Goal: Transaction & Acquisition: Purchase product/service

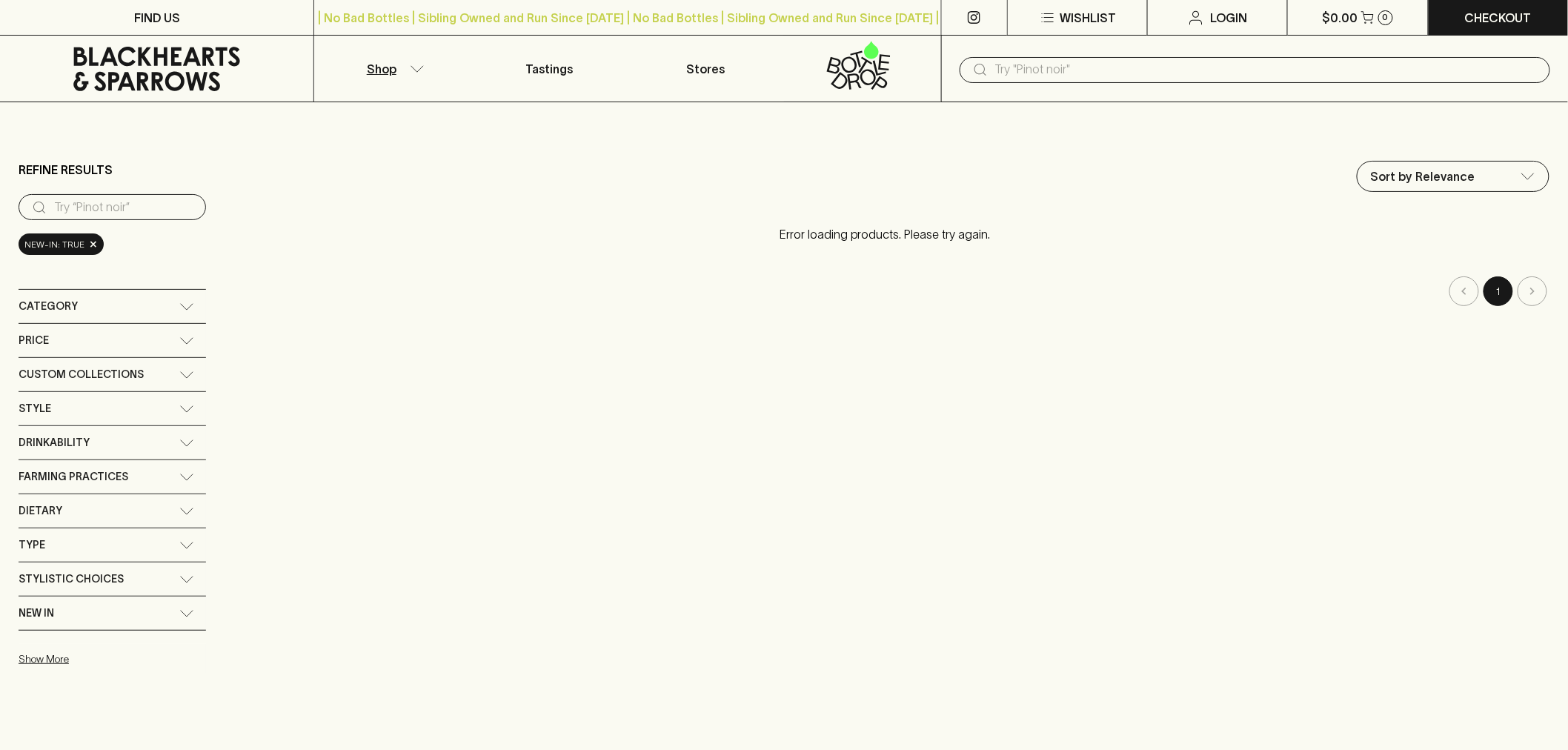
click at [1040, 73] on input "text" at bounding box center [1267, 69] width 543 height 24
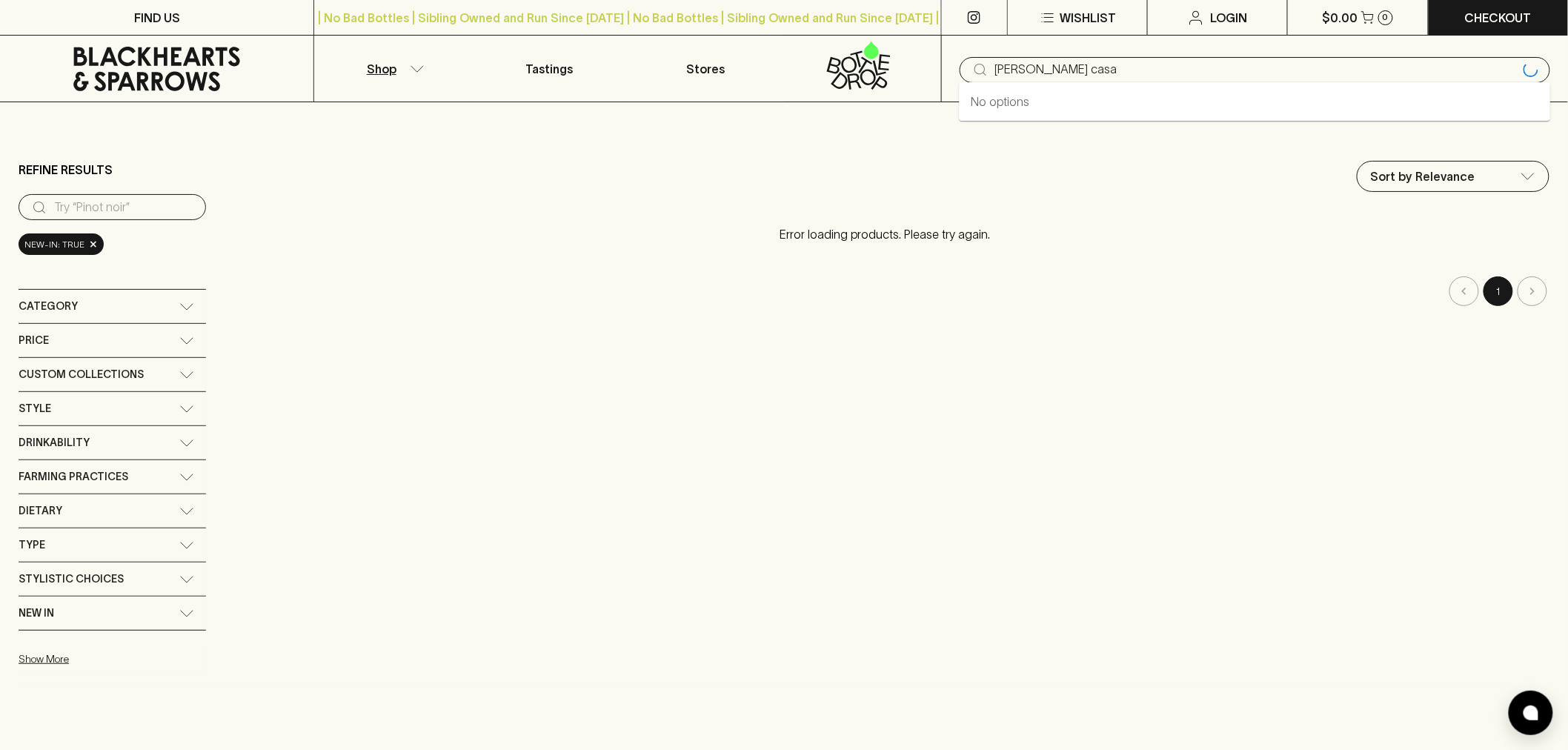
type input "[PERSON_NAME] casa"
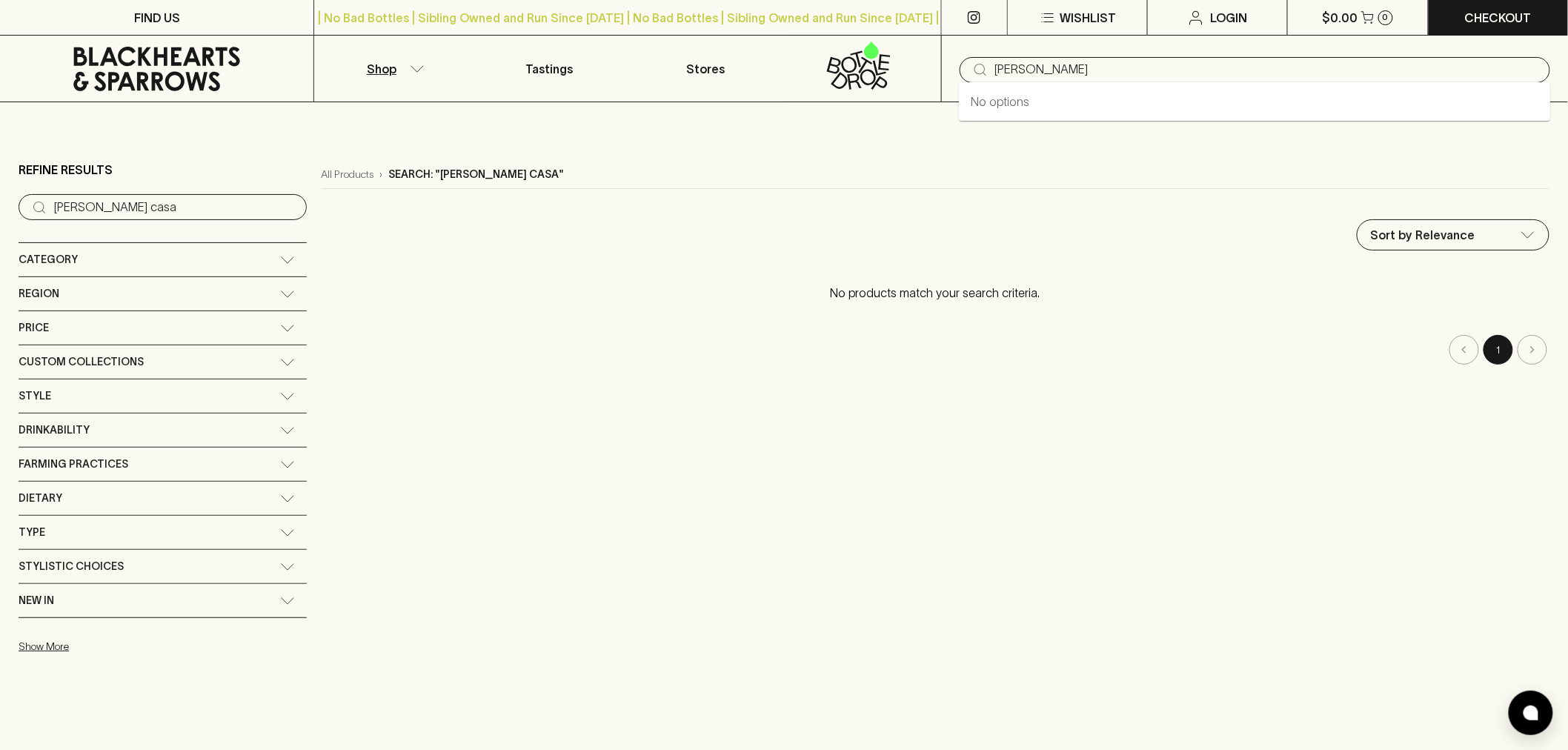
type input "[PERSON_NAME]"
type input "v"
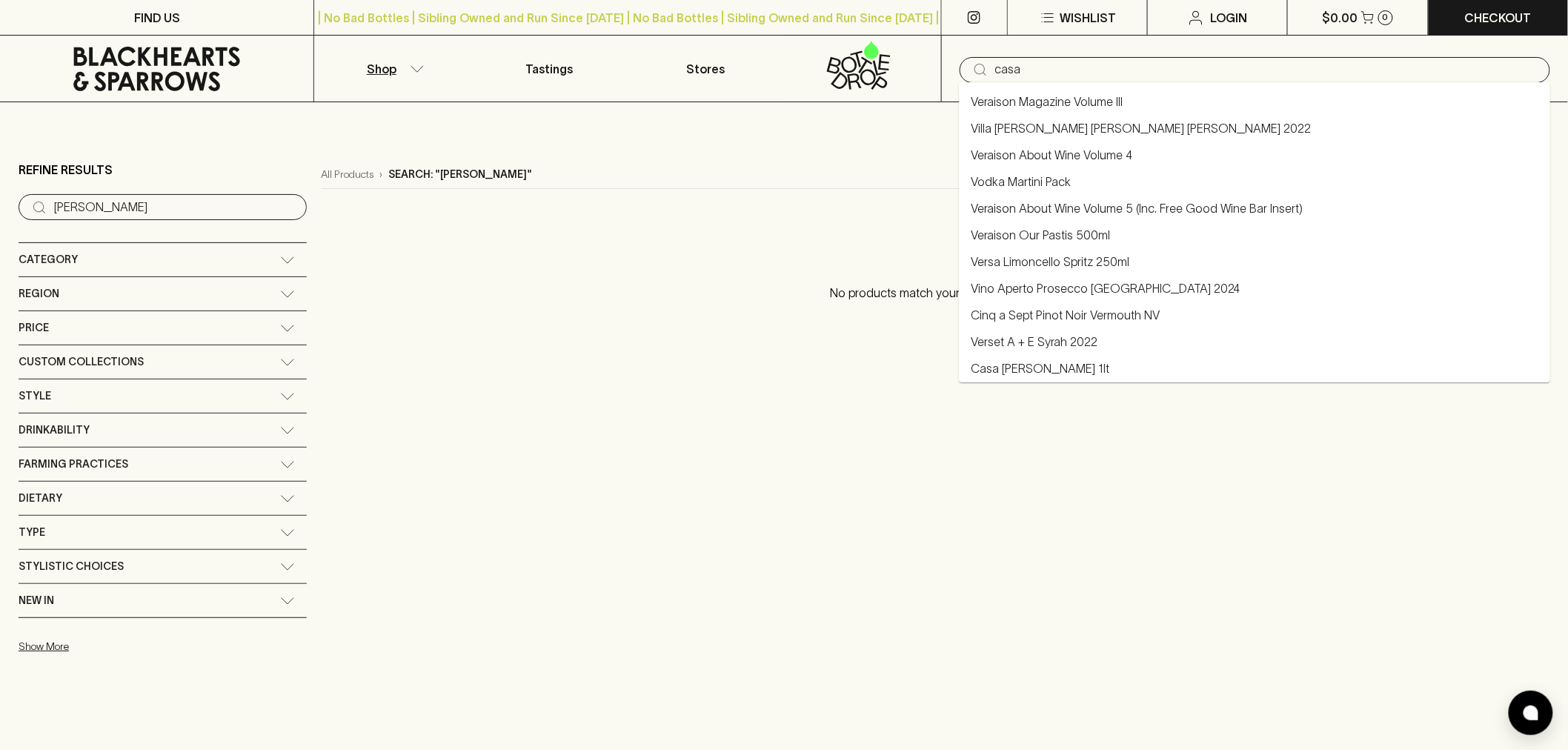
type input "casa"
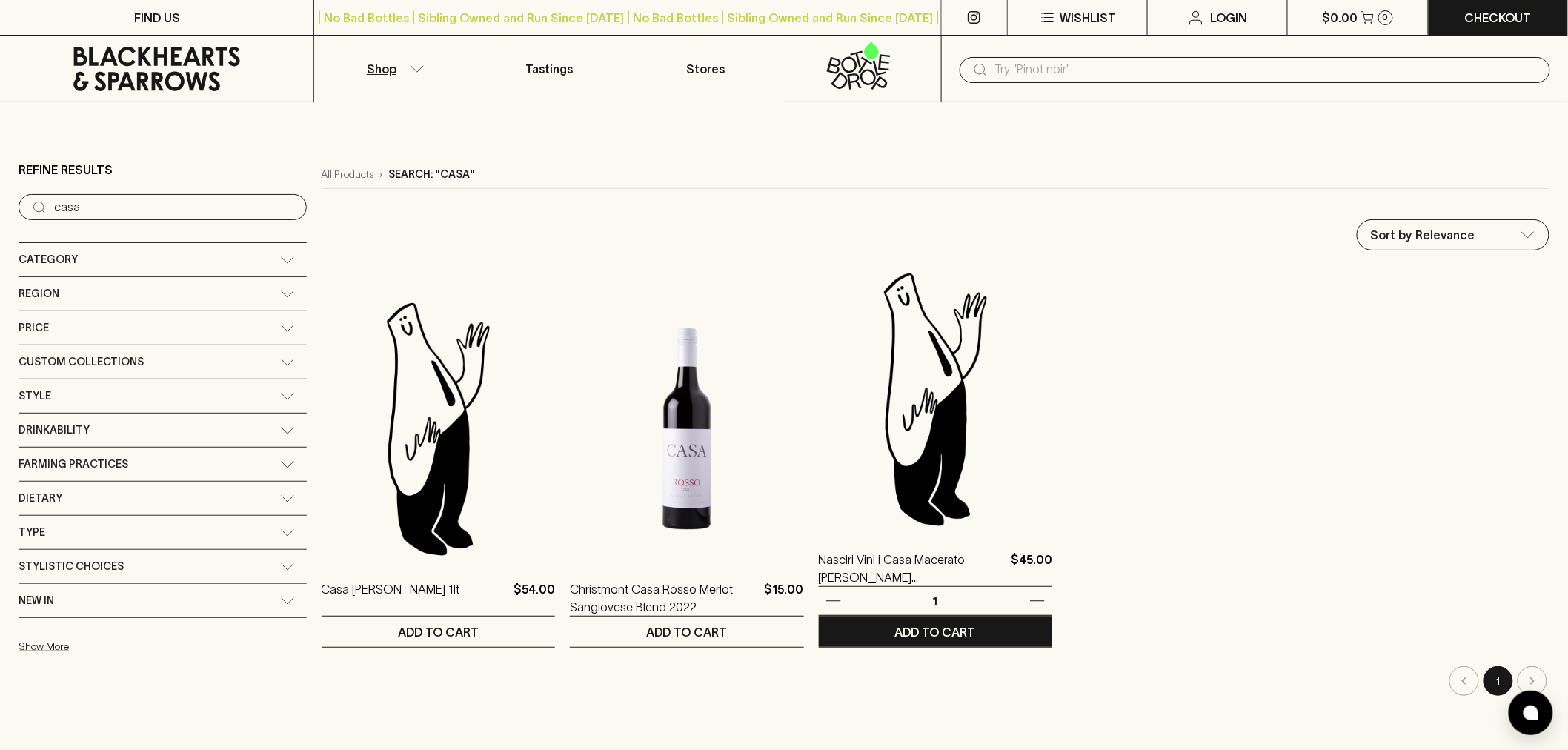
click at [885, 433] on img at bounding box center [935, 398] width 234 height 259
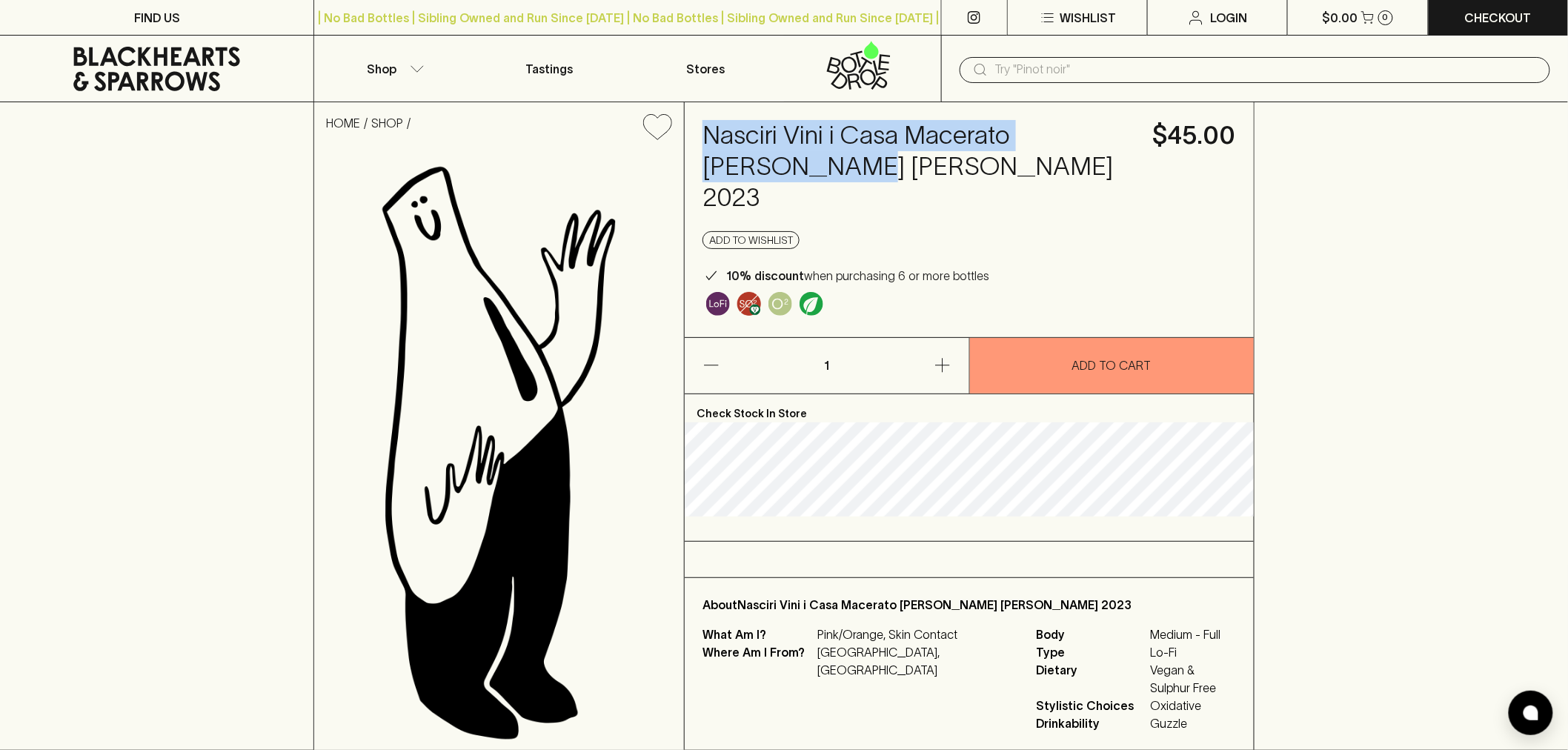
drag, startPoint x: 708, startPoint y: 130, endPoint x: 776, endPoint y: 169, distance: 78.4
click at [776, 169] on h4 "Nasciri Vini i Casa Macerato [PERSON_NAME] [PERSON_NAME] 2023" at bounding box center [919, 166] width 432 height 93
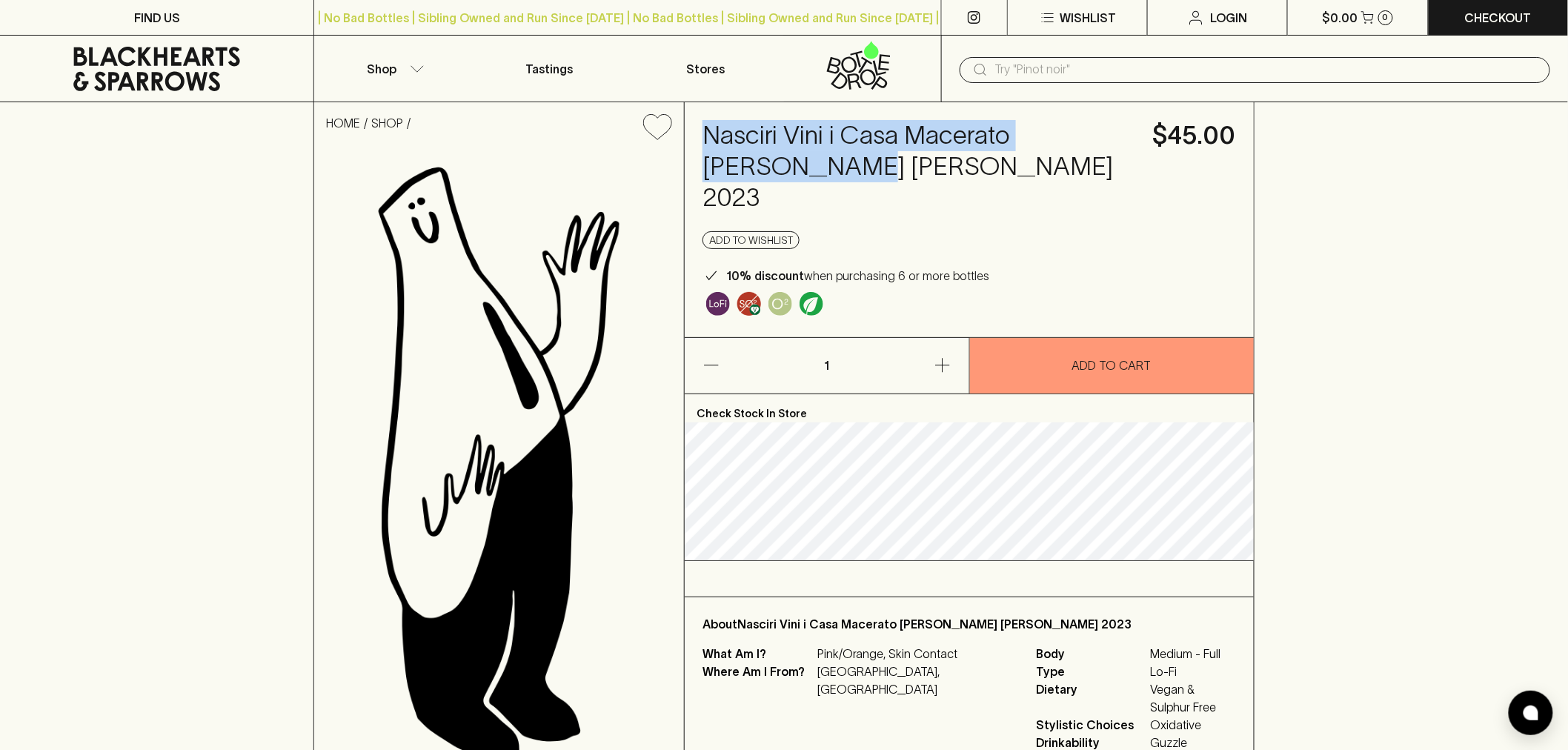
copy h4 "Nasciri Vini i Casa Macerato [PERSON_NAME] [PERSON_NAME]"
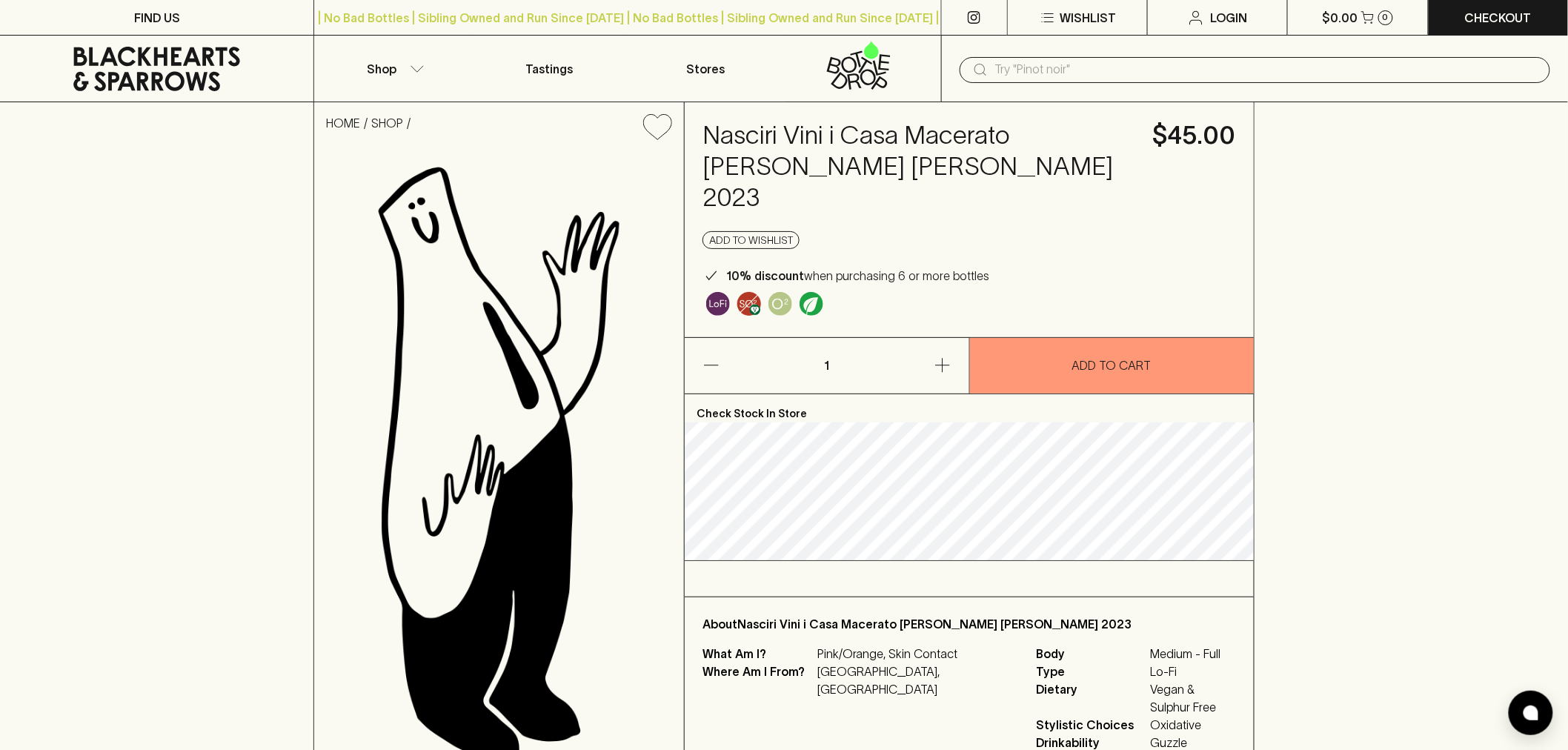
click at [1053, 172] on h4 "Nasciri Vini i Casa Macerato [PERSON_NAME] [PERSON_NAME] 2023" at bounding box center [919, 166] width 432 height 93
click at [201, 84] on icon at bounding box center [156, 69] width 167 height 45
